Goal: Task Accomplishment & Management: Manage account settings

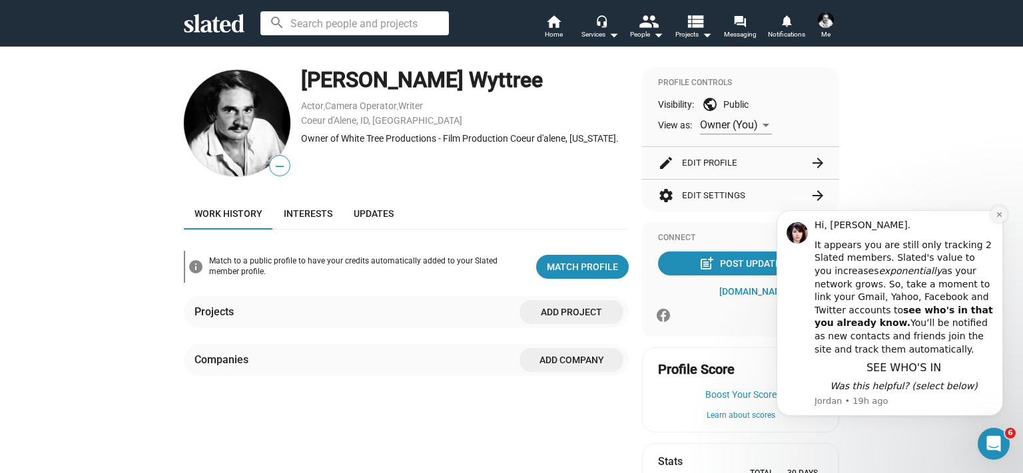
click at [556, 217] on icon "Dismiss notification" at bounding box center [998, 214] width 5 height 5
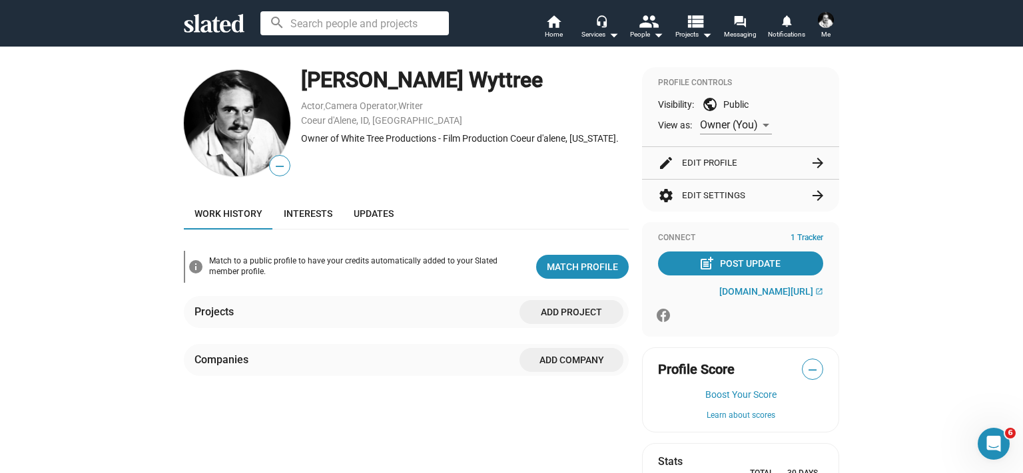
click at [556, 170] on button "edit Edit Profile arrow_forward" at bounding box center [740, 163] width 165 height 32
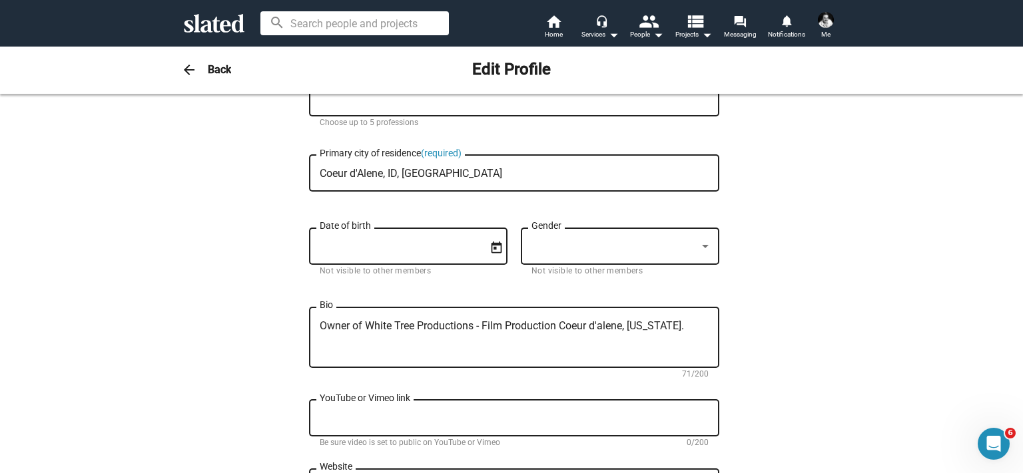
scroll to position [67, 0]
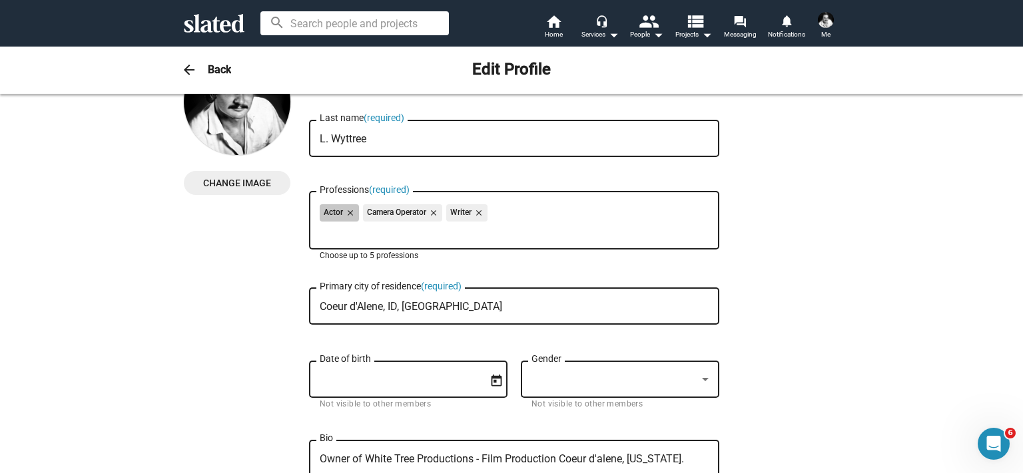
click at [494, 216] on div "Actor close Camera Operator close Writer close" at bounding box center [514, 214] width 389 height 21
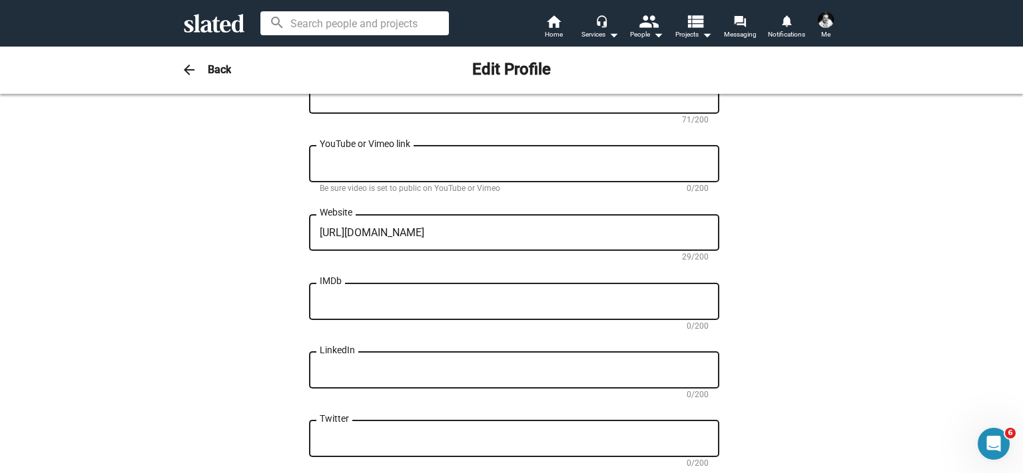
scroll to position [466, 0]
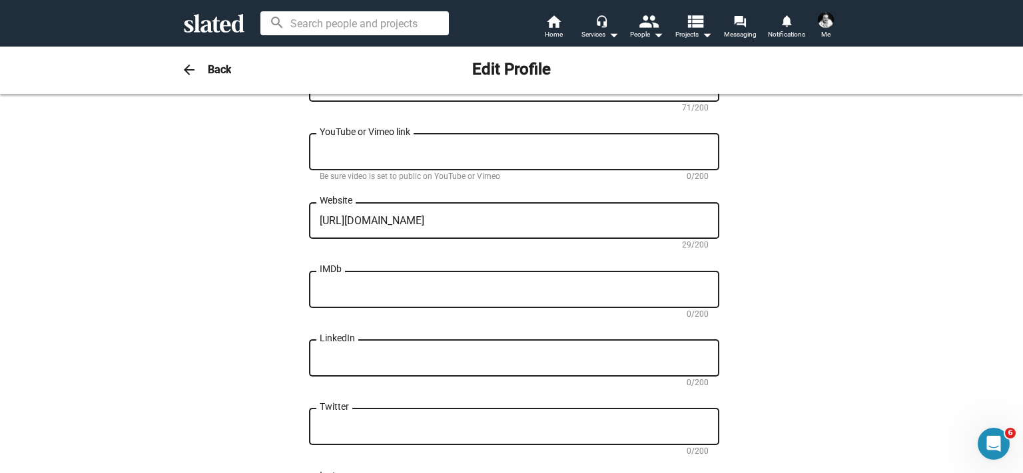
click at [543, 278] on div "LinkedIn" at bounding box center [514, 357] width 389 height 39
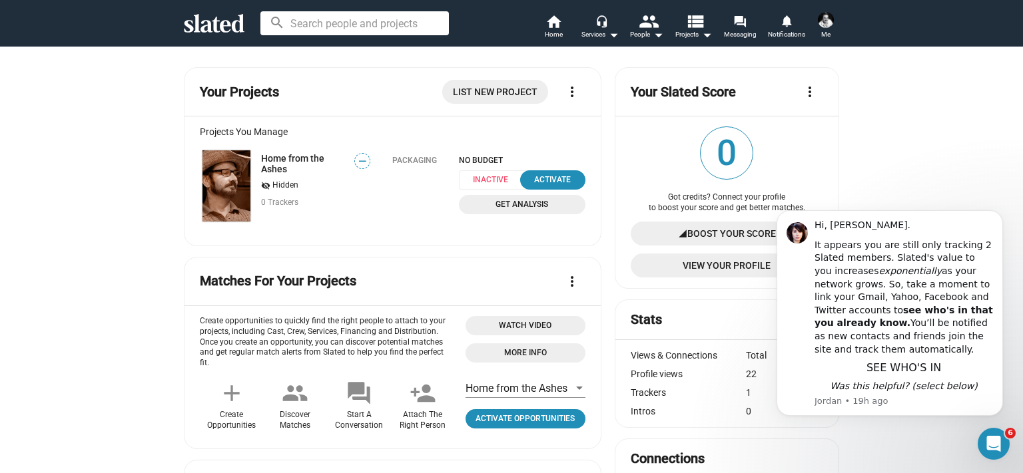
click at [556, 228] on div "Hi, Steve. It appears you are still only tracking 2 Slated members. Slated's va…" at bounding box center [889, 313] width 226 height 206
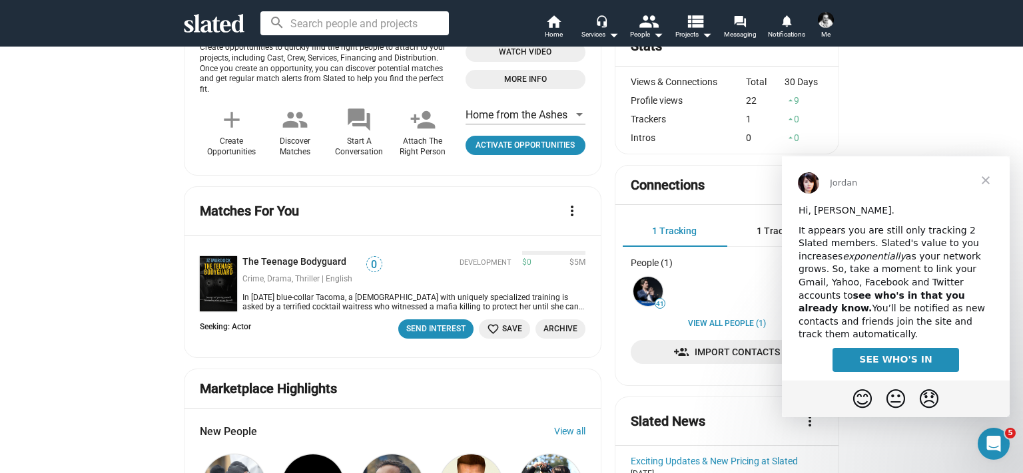
scroll to position [200, 0]
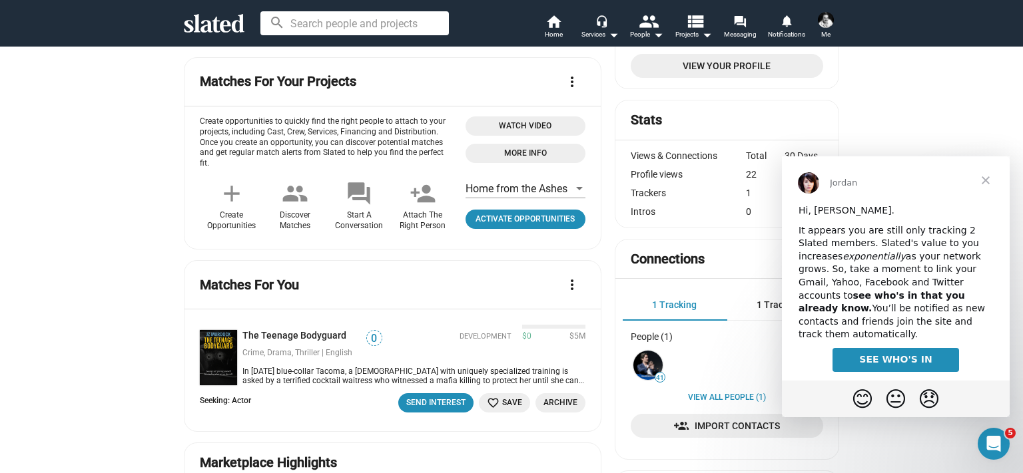
drag, startPoint x: 129, startPoint y: 146, endPoint x: 141, endPoint y: 149, distance: 12.3
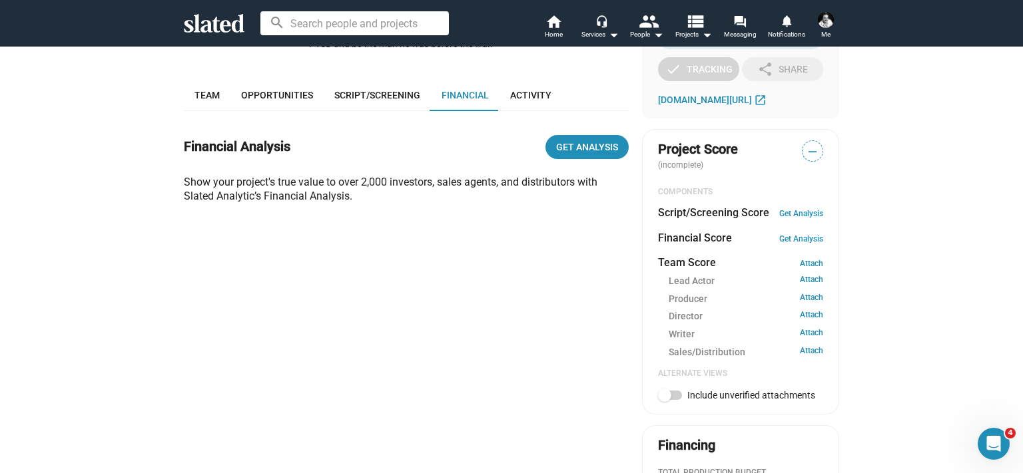
scroll to position [366, 0]
